Goal: Task Accomplishment & Management: Complete application form

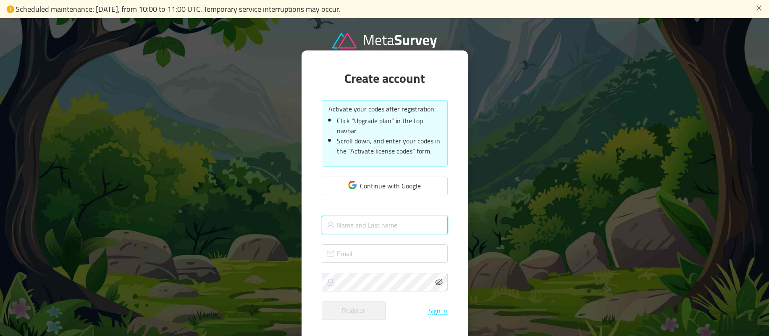
click at [370, 225] on input "text" at bounding box center [385, 224] width 126 height 18
type input "[PERSON_NAME]"
type input "[EMAIL_ADDRESS][DOMAIN_NAME]"
click at [414, 302] on div "Register Sign in" at bounding box center [385, 310] width 126 height 18
click at [391, 308] on div "Register Sign in" at bounding box center [385, 310] width 126 height 18
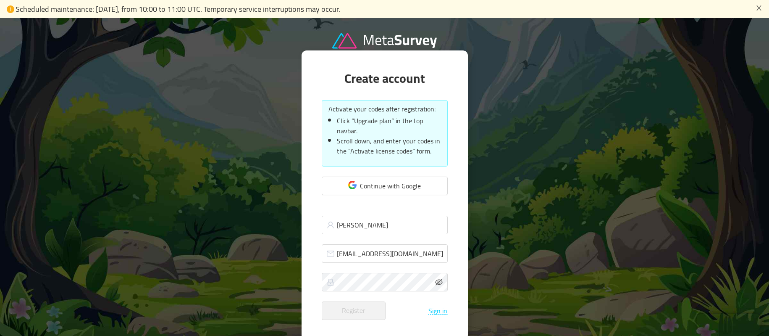
click at [406, 309] on div "Register Sign in" at bounding box center [385, 310] width 126 height 18
click at [398, 309] on div "Register Sign in" at bounding box center [385, 310] width 126 height 18
click at [393, 304] on div "Register Sign in" at bounding box center [385, 310] width 126 height 18
drag, startPoint x: 408, startPoint y: 311, endPoint x: 397, endPoint y: 293, distance: 20.9
click at [408, 311] on div "Register Sign in" at bounding box center [385, 310] width 126 height 18
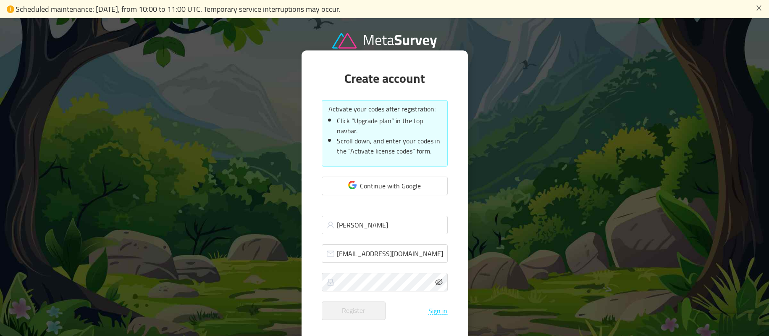
drag, startPoint x: 404, startPoint y: 305, endPoint x: 399, endPoint y: 295, distance: 11.8
click at [404, 304] on div "Register Sign in" at bounding box center [385, 310] width 126 height 18
click at [398, 304] on div "Register Sign in" at bounding box center [385, 310] width 126 height 18
drag, startPoint x: 409, startPoint y: 312, endPoint x: 399, endPoint y: 292, distance: 23.1
click at [409, 312] on div "Register Sign in" at bounding box center [385, 310] width 126 height 18
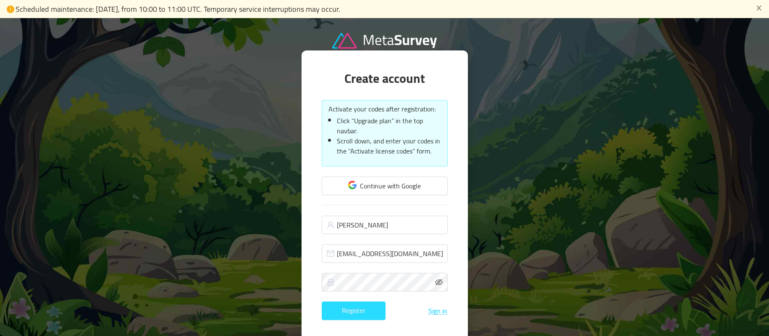
click at [359, 308] on button "Register" at bounding box center [354, 310] width 64 height 18
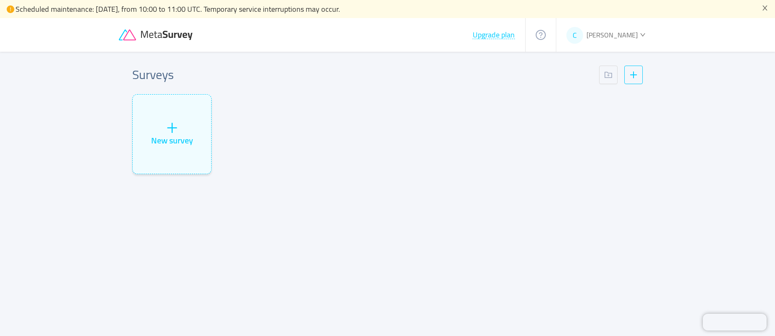
click at [457, 68] on div "Surveys" at bounding box center [387, 74] width 511 height 19
click at [611, 37] on span "[PERSON_NAME]" at bounding box center [612, 35] width 51 height 13
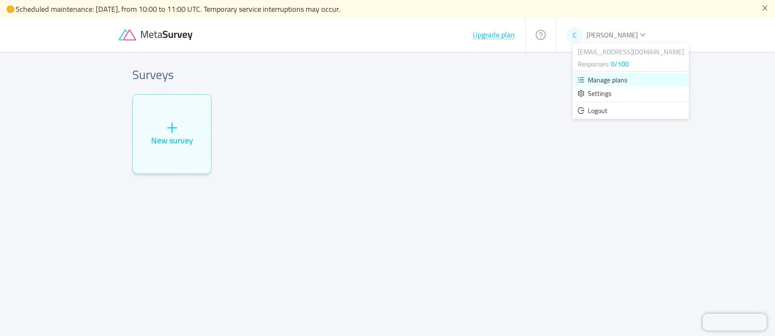
click at [605, 83] on span "Manage plans" at bounding box center [607, 79] width 39 height 13
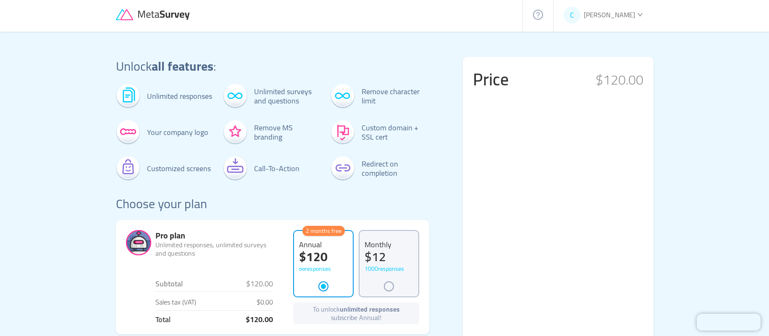
scroll to position [3, 0]
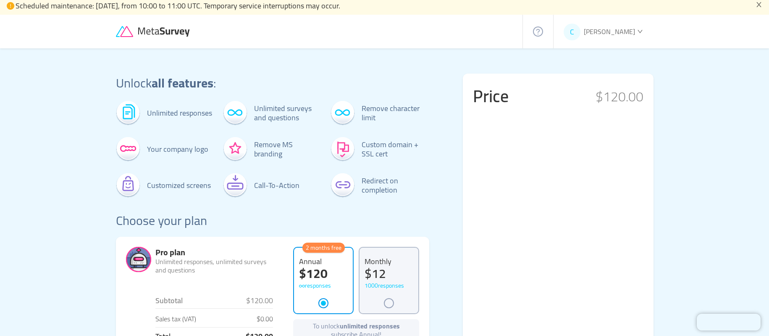
drag, startPoint x: 599, startPoint y: 95, endPoint x: 595, endPoint y: 99, distance: 5.1
click at [595, 99] on span "$120.00" at bounding box center [619, 96] width 48 height 17
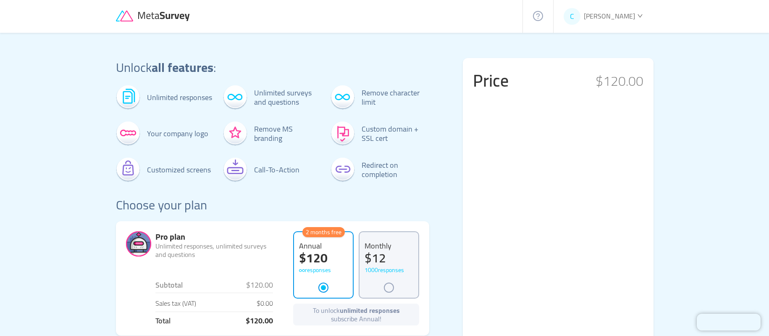
scroll to position [19, 0]
click at [429, 153] on div "Remove character limit Custom domain + SSL cert Redirect on completion" at bounding box center [379, 133] width 99 height 97
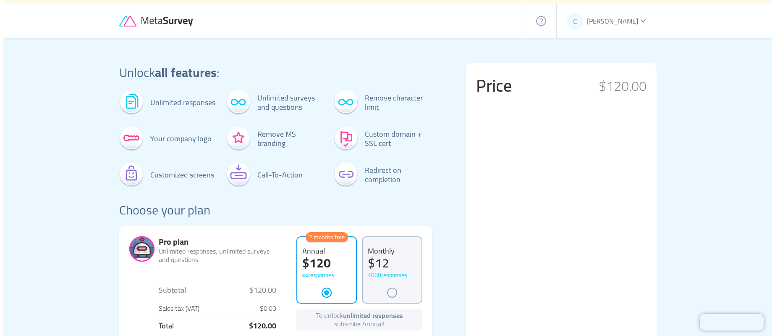
scroll to position [0, 0]
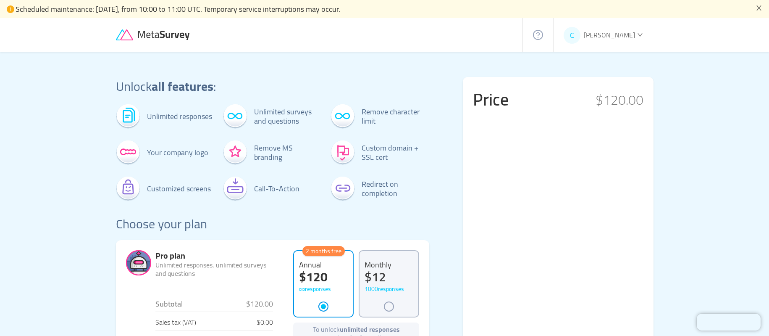
click at [601, 36] on span "[PERSON_NAME]" at bounding box center [609, 35] width 51 height 13
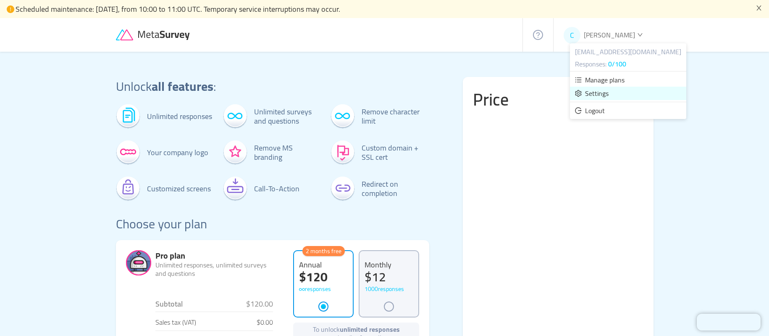
click at [596, 97] on span "Settings" at bounding box center [597, 93] width 24 height 13
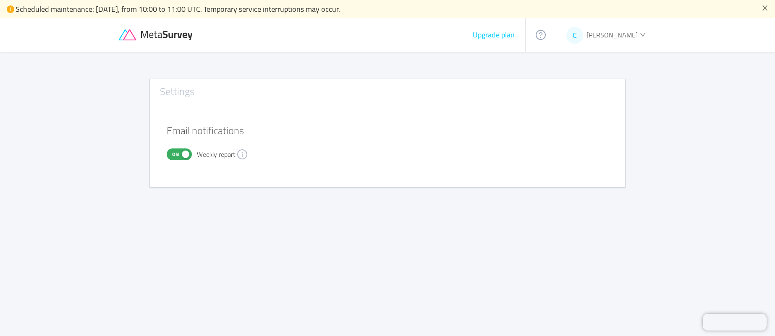
click at [543, 33] on icon "icon: question-circle" at bounding box center [541, 34] width 4 height 5
click at [601, 36] on span "[PERSON_NAME]" at bounding box center [612, 35] width 51 height 13
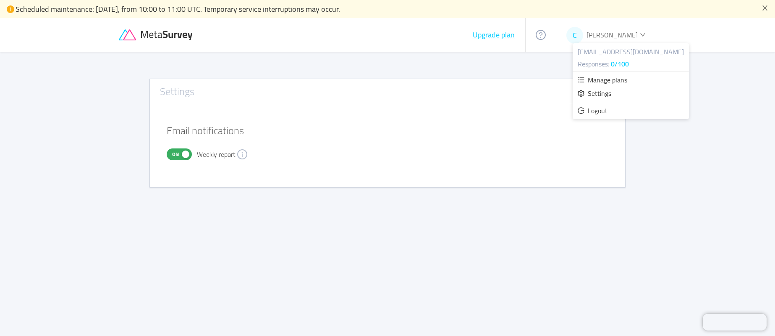
drag, startPoint x: 401, startPoint y: 85, endPoint x: 252, endPoint y: 55, distance: 152.1
click at [399, 84] on div "Settings" at bounding box center [387, 91] width 475 height 15
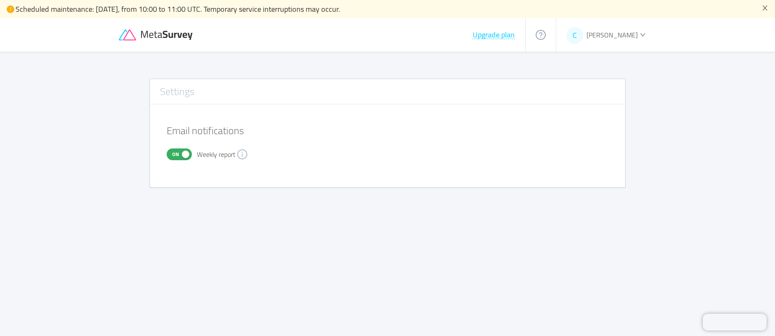
click at [137, 31] on icon at bounding box center [157, 34] width 76 height 11
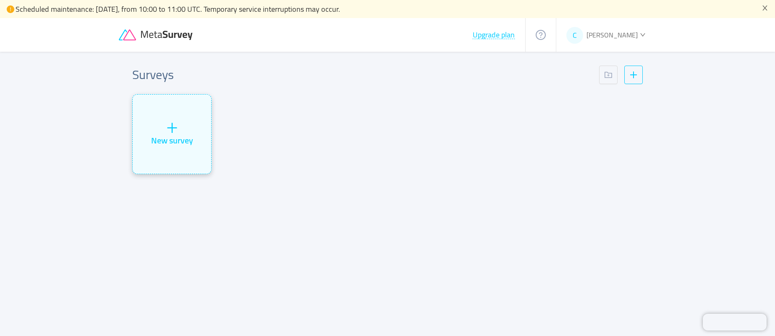
click at [172, 131] on icon "icon: plus" at bounding box center [171, 128] width 1 height 10
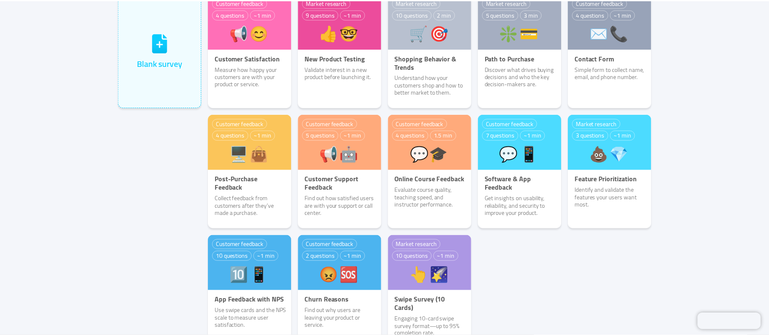
scroll to position [60, 0]
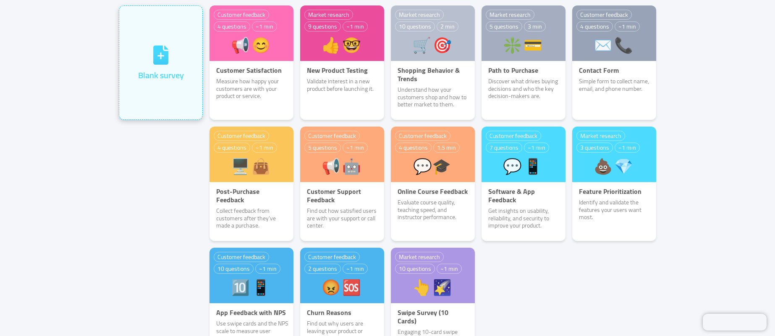
click at [167, 48] on icon at bounding box center [161, 55] width 22 height 22
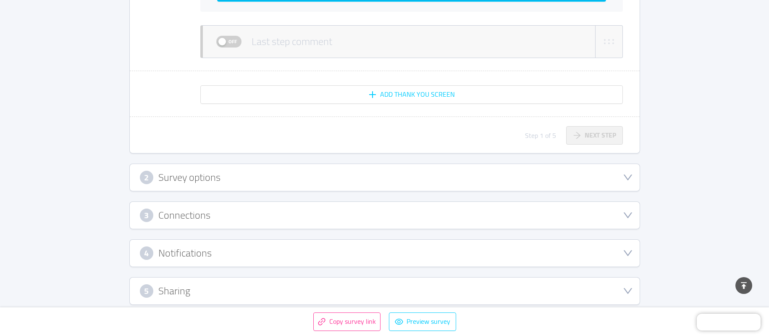
scroll to position [404, 0]
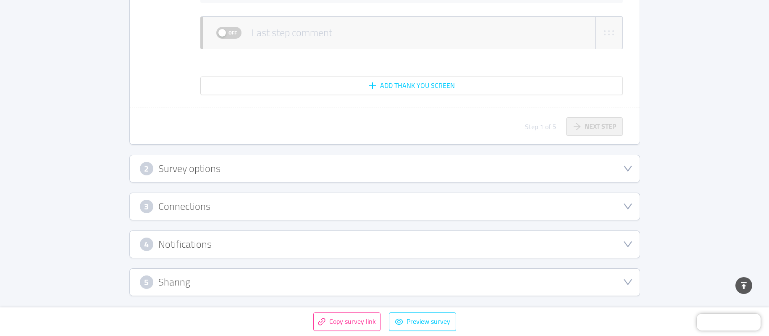
click at [501, 178] on div "2 Survey options" at bounding box center [385, 168] width 510 height 27
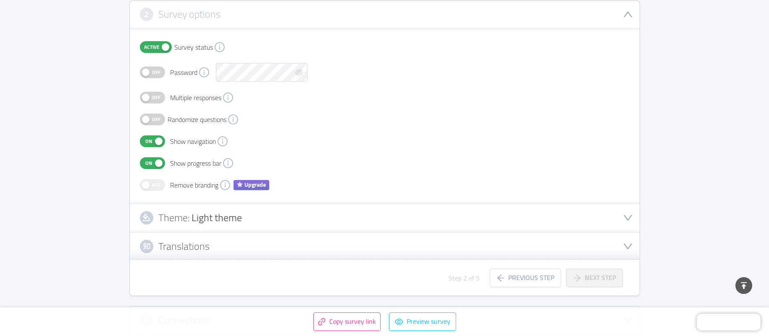
scroll to position [141, 0]
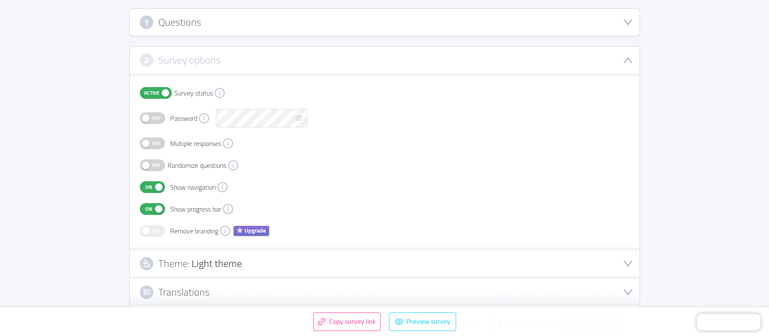
click at [157, 167] on span "Off" at bounding box center [156, 165] width 12 height 11
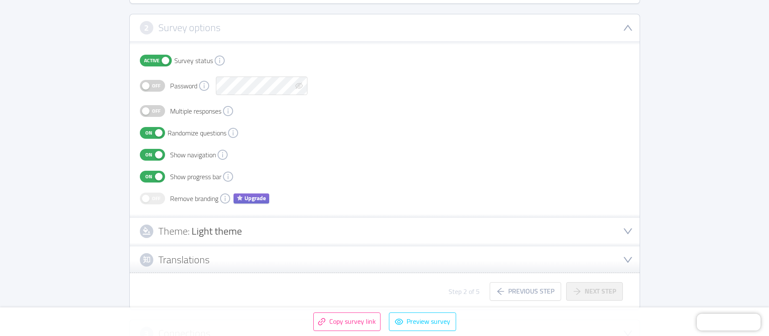
scroll to position [240, 0]
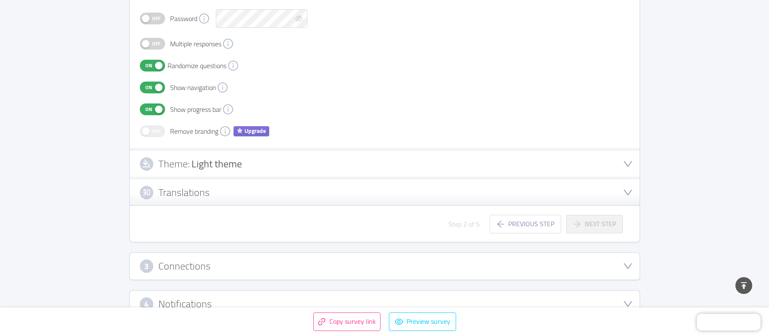
click at [367, 163] on div "Theme: Light theme" at bounding box center [385, 163] width 490 height 13
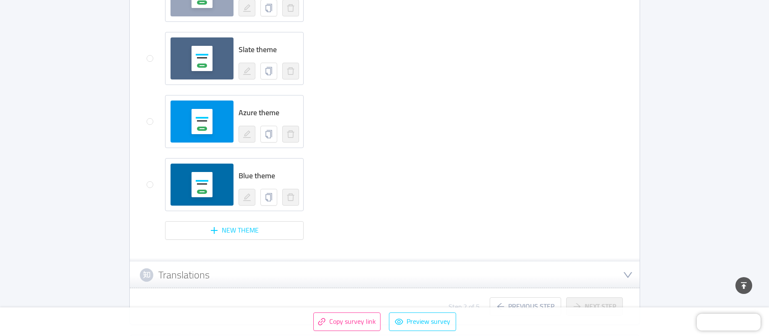
scroll to position [734, 0]
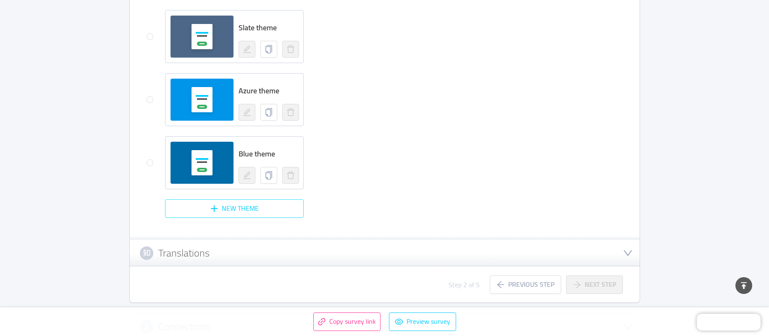
click at [229, 210] on button "New theme" at bounding box center [234, 208] width 139 height 18
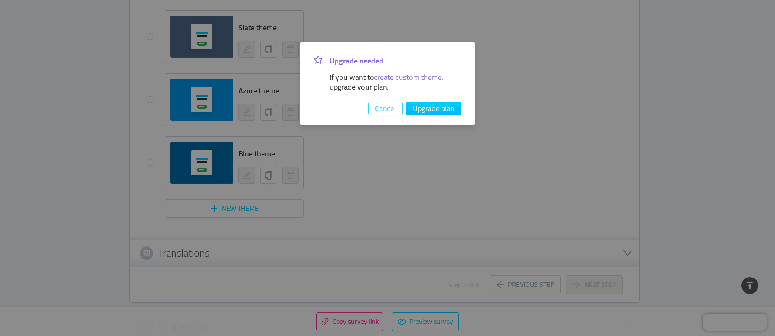
click at [388, 111] on button "Cancel" at bounding box center [385, 108] width 34 height 13
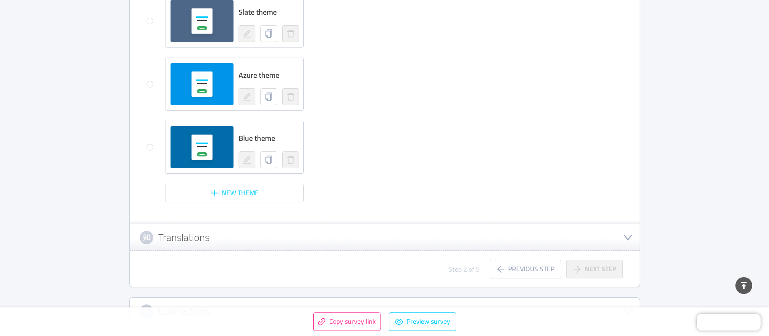
scroll to position [813, 0]
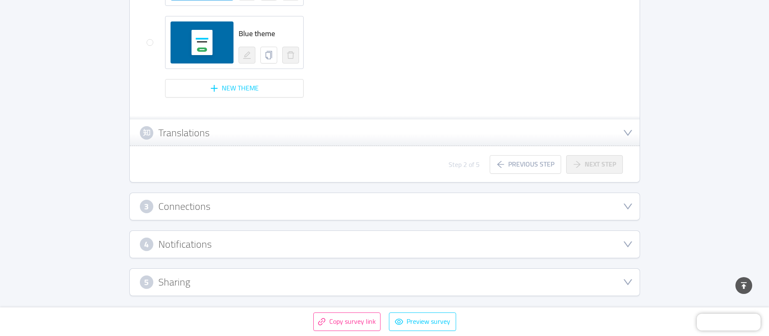
click at [427, 200] on div "3 Connections" at bounding box center [385, 205] width 490 height 13
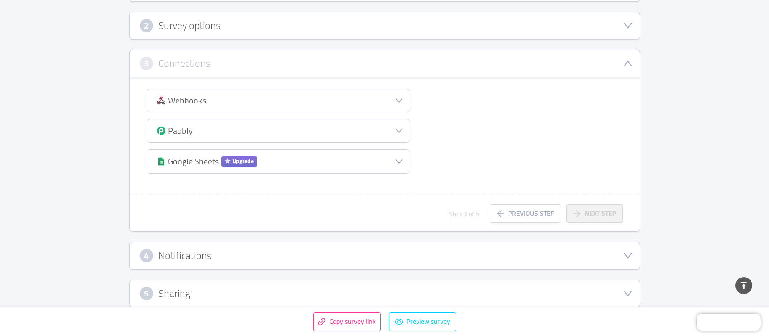
scroll to position [173, 0]
click at [352, 107] on div "Webhooks" at bounding box center [278, 102] width 263 height 23
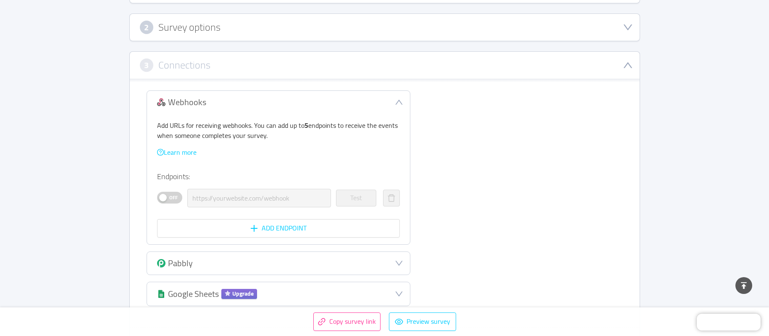
click at [171, 197] on span "Off" at bounding box center [174, 197] width 12 height 11
click at [158, 196] on button "On" at bounding box center [169, 197] width 25 height 12
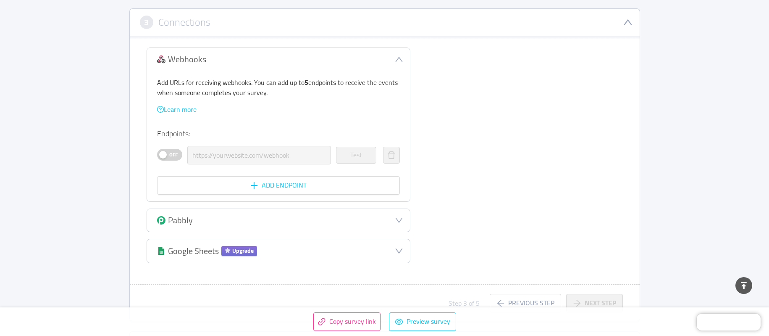
scroll to position [232, 0]
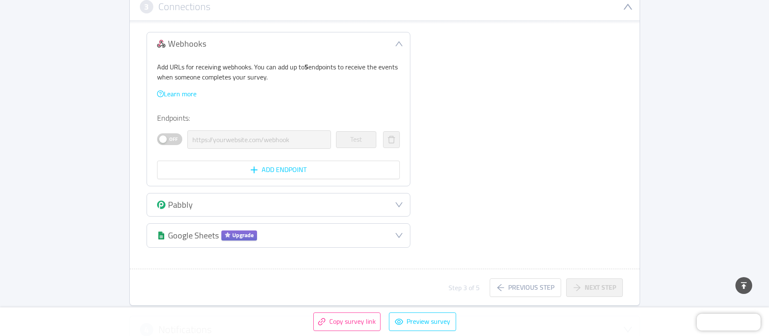
click at [267, 203] on div "Pabbly" at bounding box center [278, 204] width 263 height 23
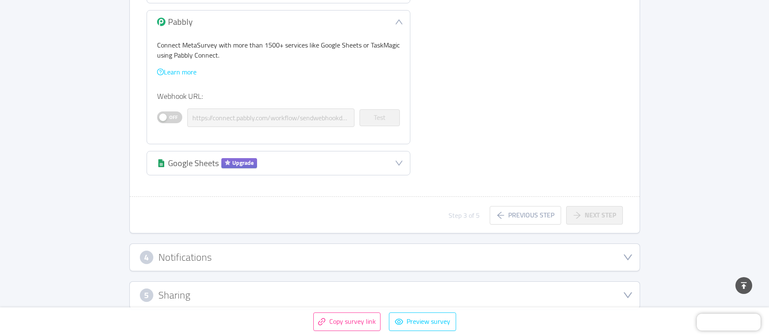
scroll to position [427, 0]
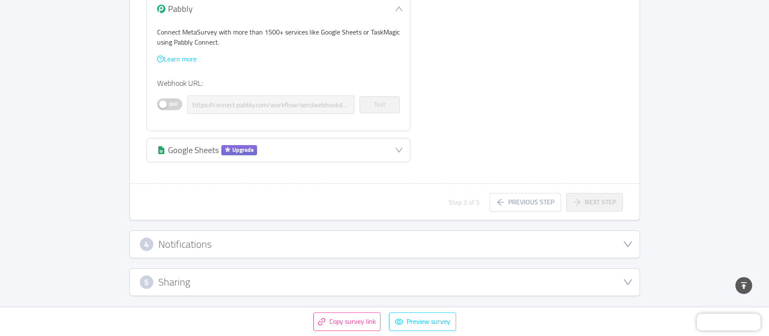
click at [347, 233] on div "4 Notifications" at bounding box center [385, 244] width 510 height 27
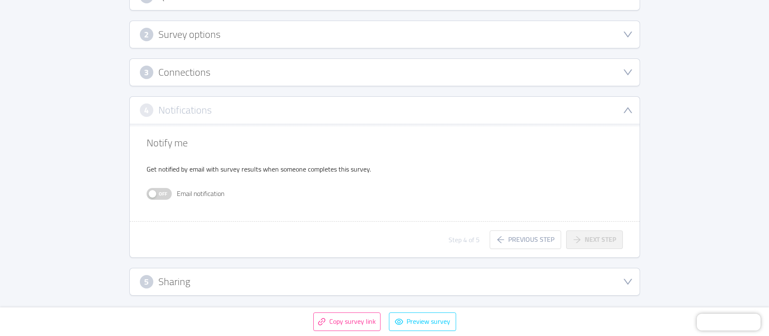
scroll to position [166, 0]
click at [252, 287] on div "5 Sharing" at bounding box center [385, 281] width 490 height 13
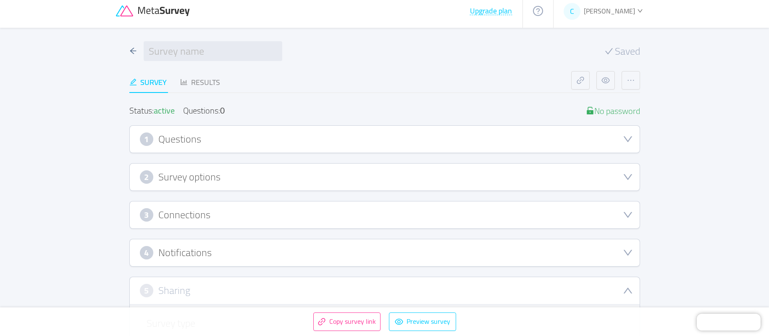
scroll to position [0, 0]
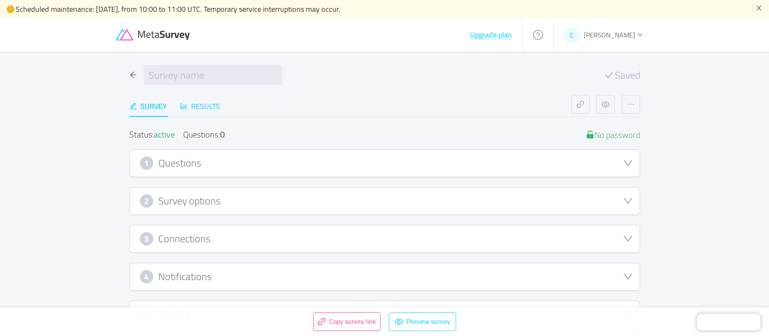
click at [201, 102] on div "Results" at bounding box center [200, 105] width 40 height 11
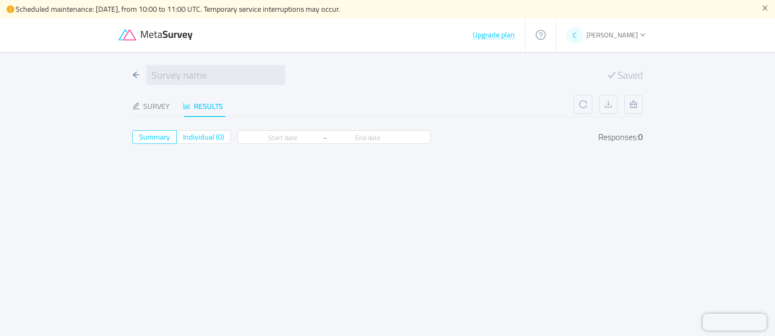
click at [196, 138] on span "Individual (0)" at bounding box center [203, 137] width 41 height 14
click at [183, 139] on input "Individual (0)" at bounding box center [183, 139] width 0 height 0
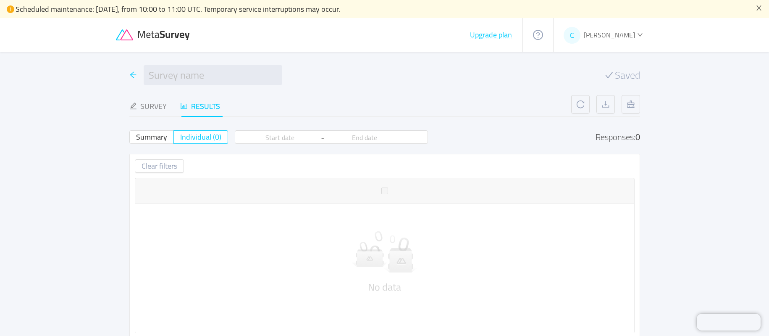
click at [132, 74] on icon "icon: arrow-left" at bounding box center [133, 75] width 8 height 8
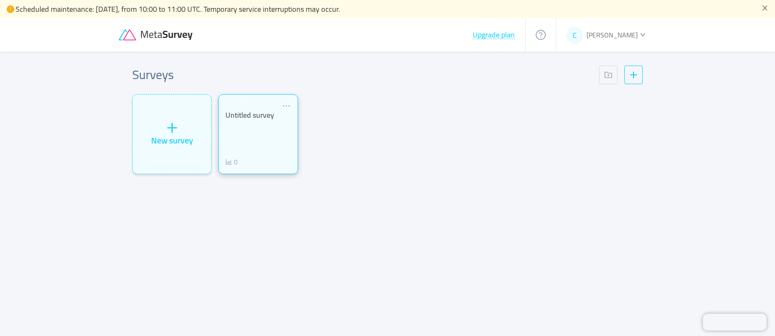
click at [264, 128] on div "Untitled survey 0" at bounding box center [258, 138] width 65 height 56
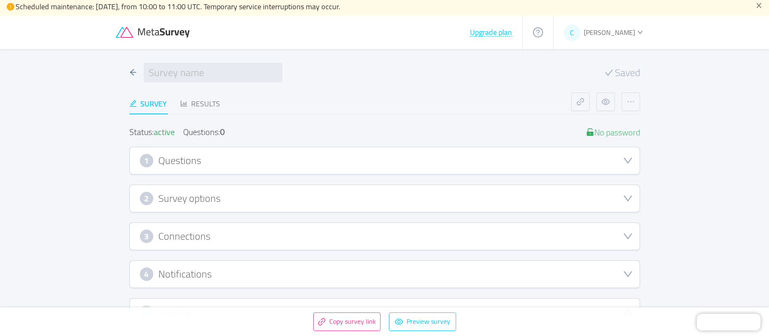
scroll to position [32, 0]
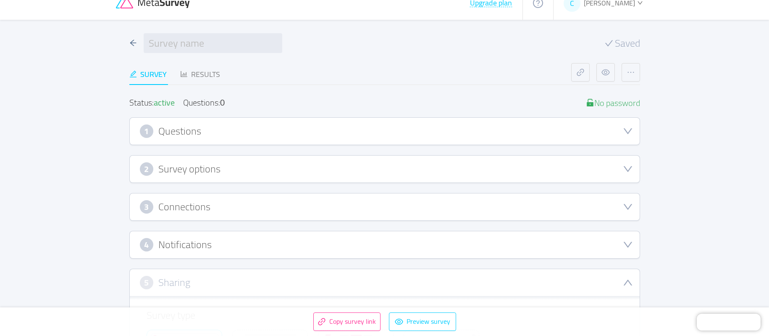
click at [396, 137] on div "1 Questions" at bounding box center [385, 130] width 490 height 13
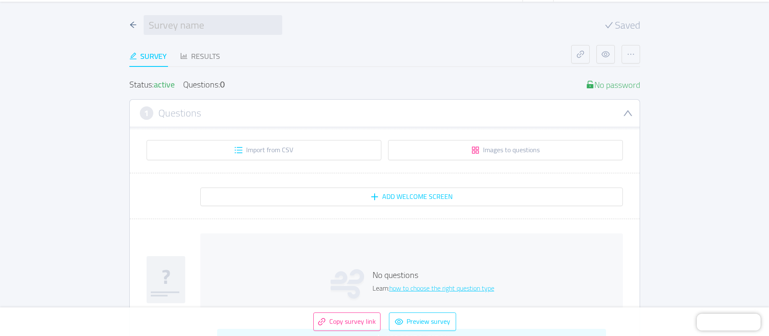
scroll to position [71, 0]
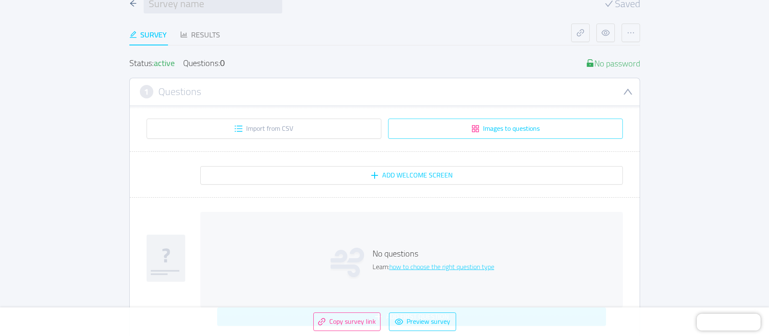
click at [490, 131] on button "Images to questions" at bounding box center [505, 128] width 235 height 20
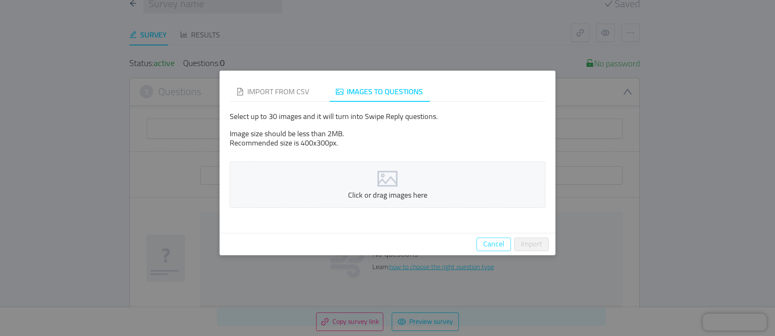
click at [489, 240] on button "Cancel" at bounding box center [494, 243] width 34 height 13
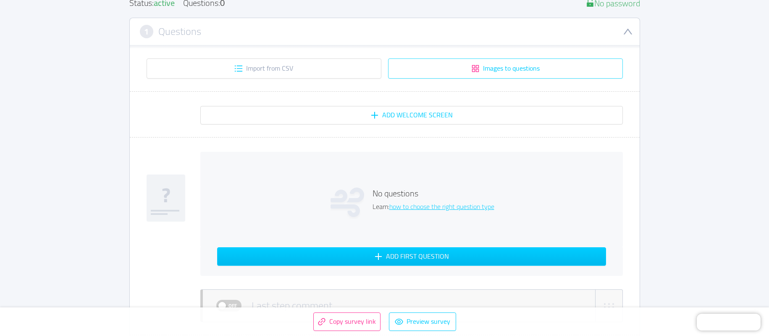
scroll to position [176, 0]
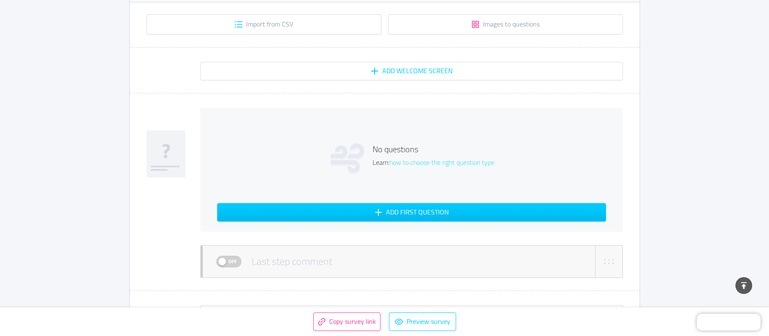
click at [415, 164] on link "how to choose the right question type" at bounding box center [441, 162] width 105 height 13
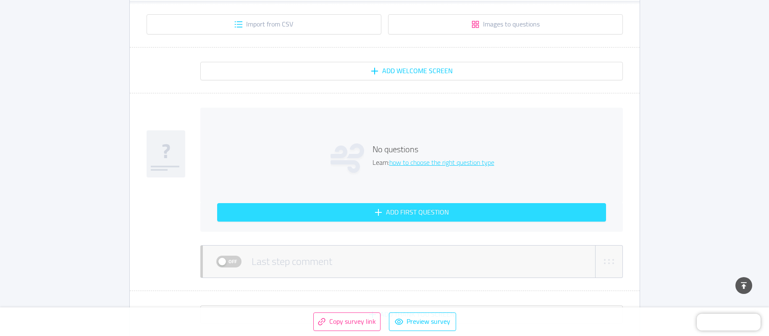
click at [402, 218] on button "Add first question" at bounding box center [411, 212] width 389 height 18
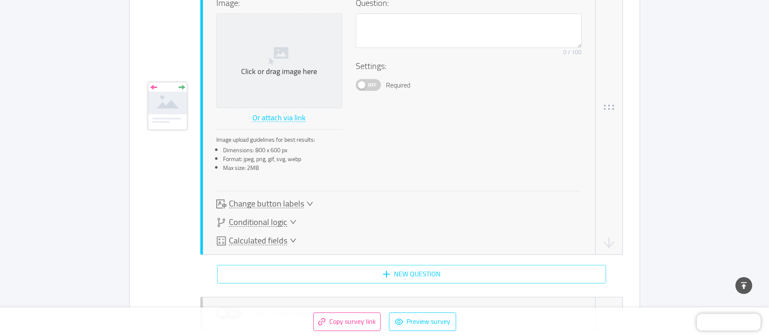
scroll to position [328, 0]
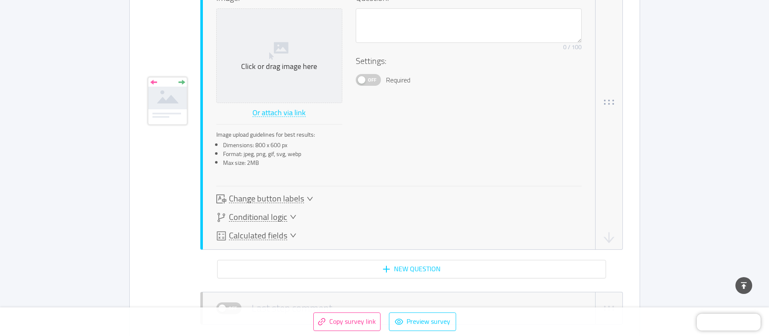
click at [283, 197] on span "Change button labels" at bounding box center [266, 198] width 75 height 9
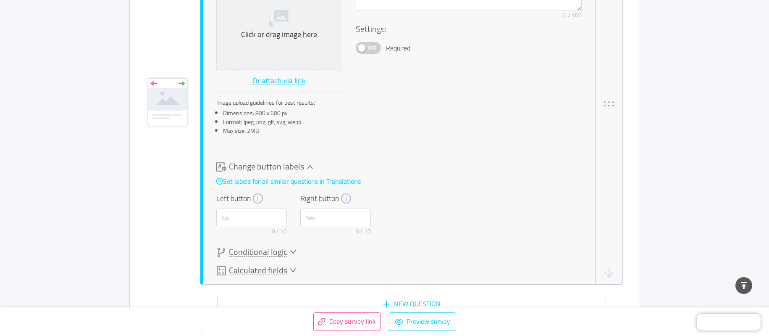
scroll to position [362, 0]
click at [406, 187] on div "Change button labels Set labels for all similar questions in Translations Left …" at bounding box center [398, 198] width 365 height 77
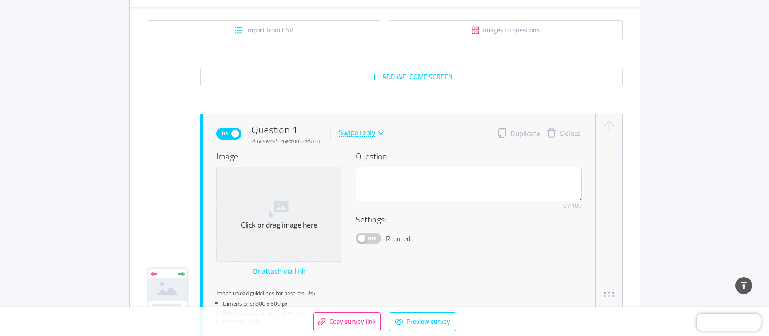
scroll to position [168, 0]
click at [359, 136] on div "Swipe reply" at bounding box center [357, 134] width 37 height 8
click at [365, 177] on li "Multiple answer" at bounding box center [368, 174] width 61 height 13
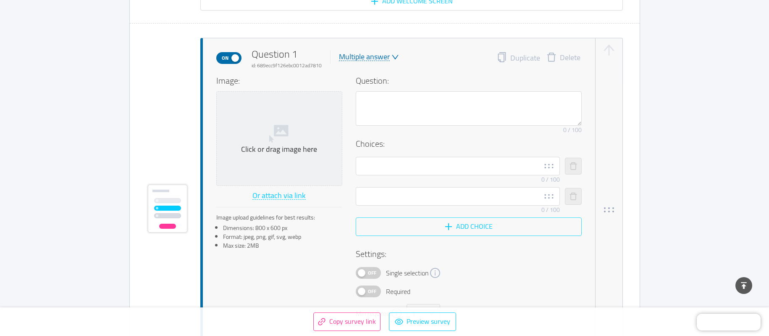
scroll to position [253, 0]
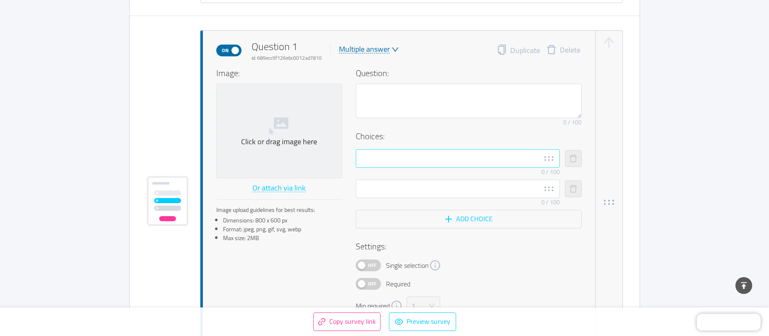
click at [552, 161] on icon at bounding box center [549, 158] width 12 height 12
click at [444, 156] on input "text" at bounding box center [458, 158] width 204 height 18
type input "xx"
click at [606, 201] on icon "button" at bounding box center [608, 201] width 13 height 13
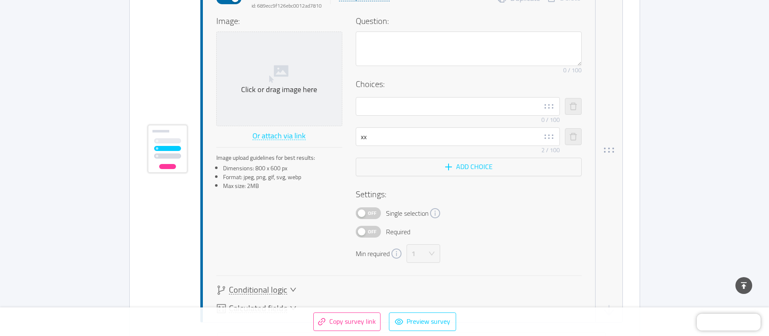
scroll to position [355, 0]
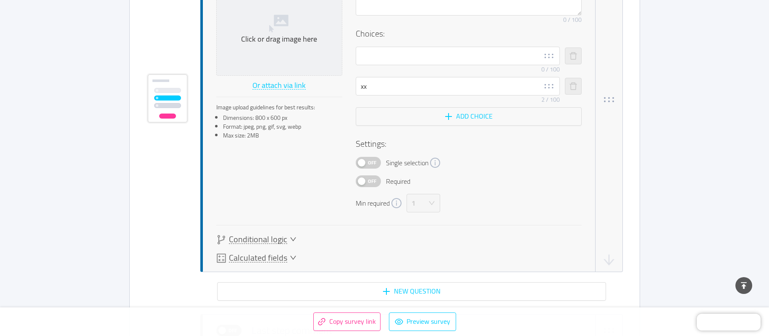
click at [270, 239] on span "Conditional logic" at bounding box center [258, 239] width 58 height 9
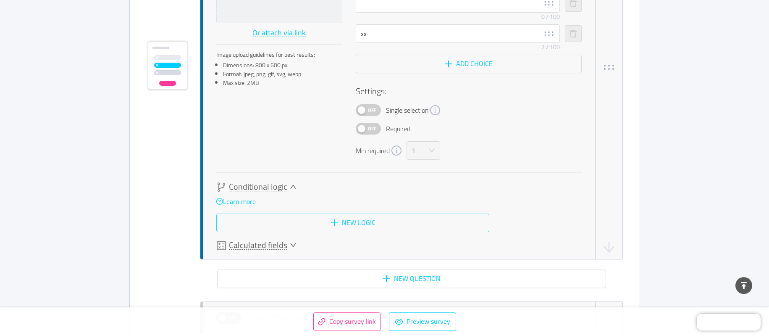
click at [352, 222] on button "New logic" at bounding box center [352, 222] width 273 height 18
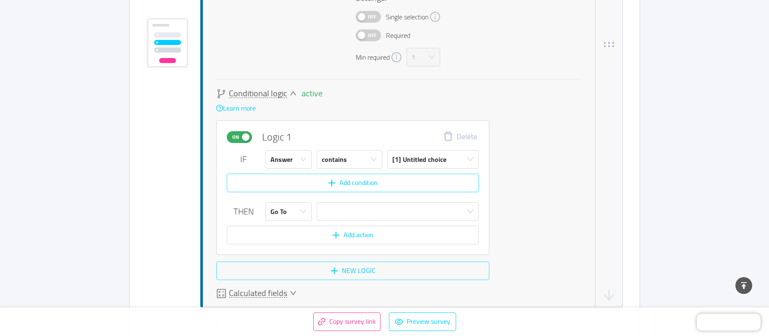
scroll to position [512, 0]
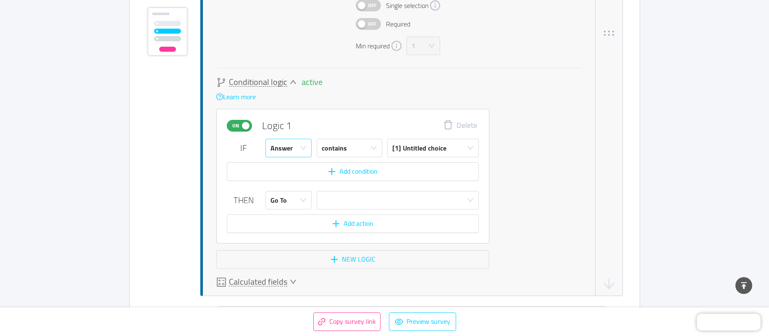
click at [290, 150] on div "Answer" at bounding box center [281, 148] width 22 height 18
click at [290, 149] on div "Answer" at bounding box center [281, 148] width 22 height 18
click at [338, 149] on div "contains" at bounding box center [334, 148] width 25 height 18
click at [349, 149] on div "contains" at bounding box center [347, 148] width 50 height 18
click at [414, 151] on div "[1] Untitled choice" at bounding box center [419, 148] width 54 height 18
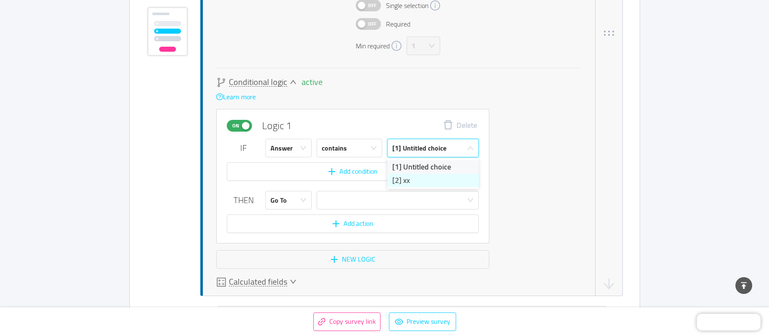
click at [413, 177] on li "[2] xx" at bounding box center [433, 179] width 92 height 13
click at [281, 200] on div "Go To" at bounding box center [278, 200] width 16 height 18
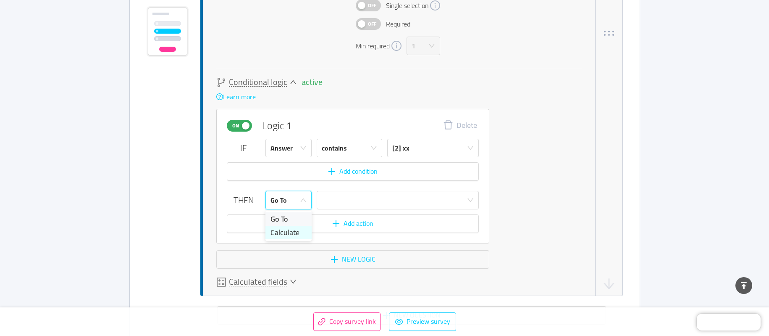
click at [288, 230] on li "Calculate" at bounding box center [288, 232] width 46 height 13
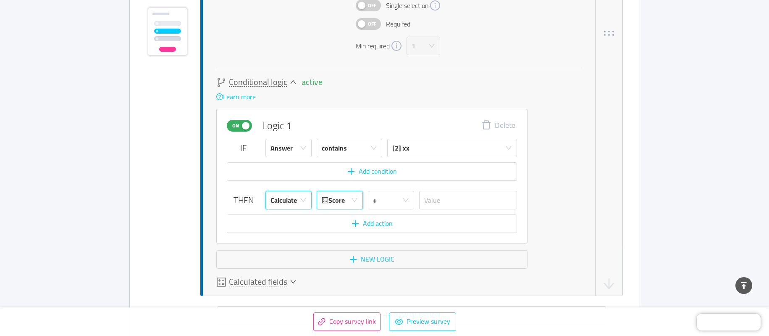
click at [333, 201] on div "Score" at bounding box center [333, 200] width 23 height 18
click at [290, 199] on div "Calculate" at bounding box center [283, 200] width 26 height 18
click at [279, 220] on li "Go To" at bounding box center [288, 218] width 46 height 13
click at [344, 200] on div at bounding box center [395, 200] width 147 height 18
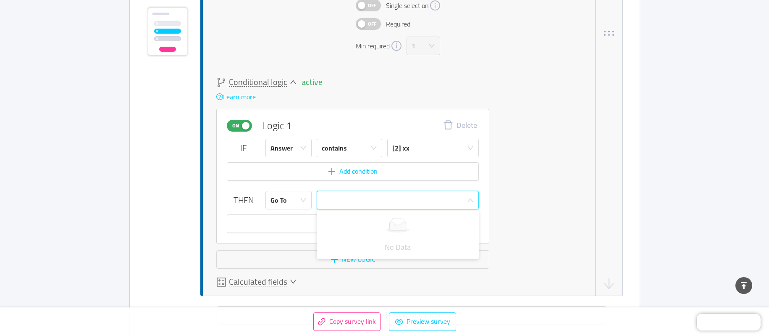
click at [334, 199] on div at bounding box center [395, 200] width 147 height 18
click at [268, 220] on button "Add action" at bounding box center [353, 223] width 252 height 18
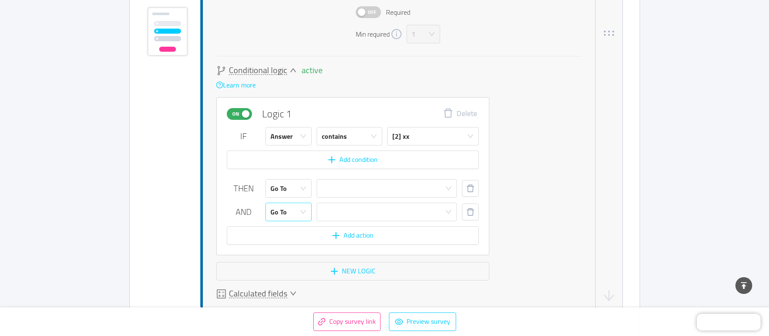
click at [286, 215] on div "Go To" at bounding box center [285, 212] width 31 height 18
click at [289, 249] on li "Calculate" at bounding box center [288, 243] width 46 height 13
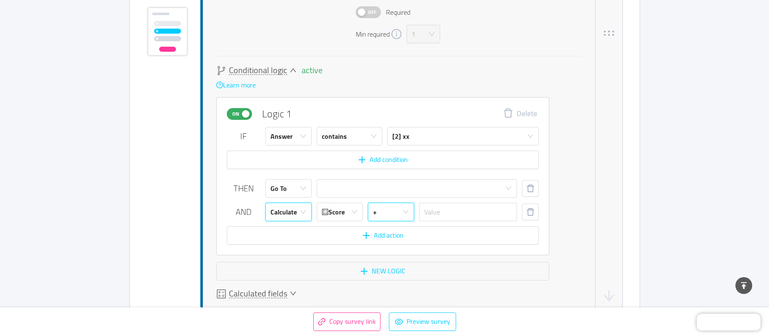
click at [371, 212] on div "+" at bounding box center [391, 211] width 46 height 18
click at [433, 209] on input "text" at bounding box center [468, 211] width 98 height 18
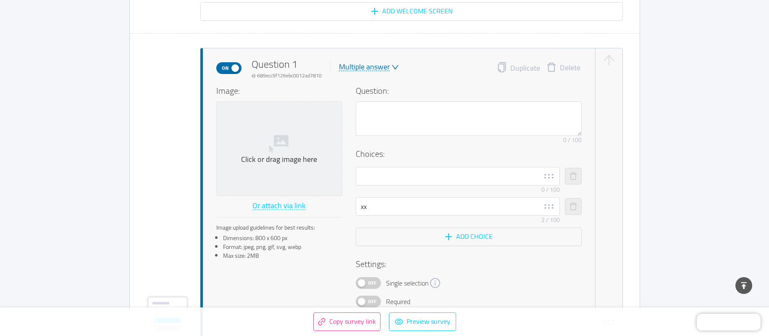
scroll to position [0, 0]
